Goal: Task Accomplishment & Management: Manage account settings

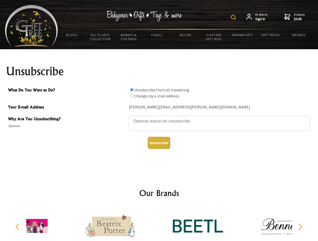
click at [234, 17] on img at bounding box center [233, 17] width 5 height 5
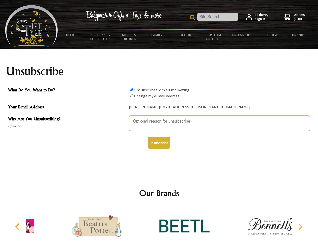
click at [159, 118] on textarea "Why Are You Unsubscribing?" at bounding box center [219, 123] width 181 height 15
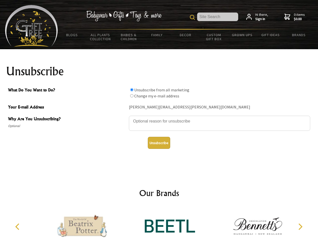
click at [132, 90] on input "What Do You Want to Do?" at bounding box center [131, 89] width 3 height 3
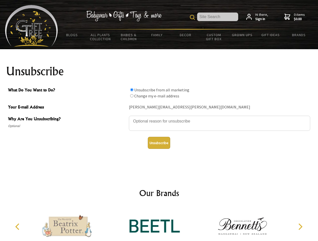
click at [132, 96] on input "What Do You Want to Do?" at bounding box center [131, 95] width 3 height 3
radio input "true"
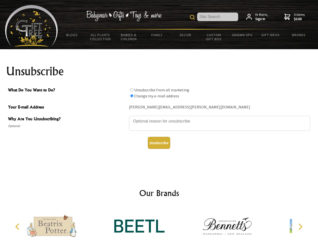
click at [159, 143] on button "Unsubscribe" at bounding box center [159, 143] width 22 height 12
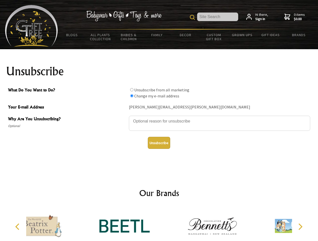
click at [168, 224] on div at bounding box center [212, 227] width 88 height 39
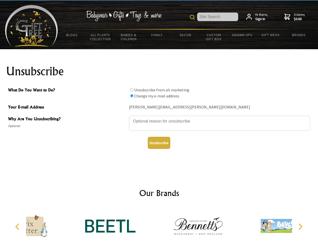
click at [18, 227] on icon "Previous" at bounding box center [18, 227] width 7 height 7
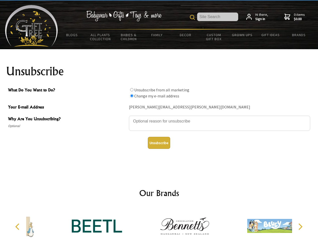
click at [300, 227] on icon "Next" at bounding box center [299, 227] width 7 height 7
